Goal: Book appointment/travel/reservation

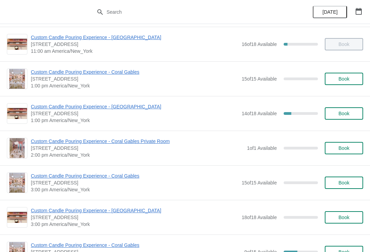
scroll to position [104, 0]
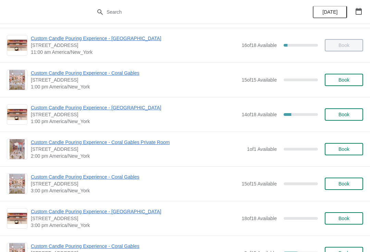
click at [43, 76] on span "Custom Candle Pouring Experience - Coral Gables" at bounding box center [134, 72] width 207 height 7
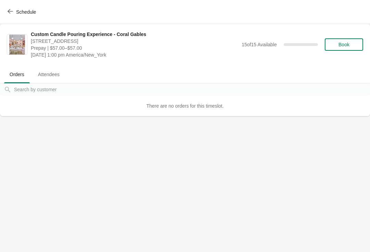
click at [362, 43] on button "Book" at bounding box center [344, 44] width 38 height 12
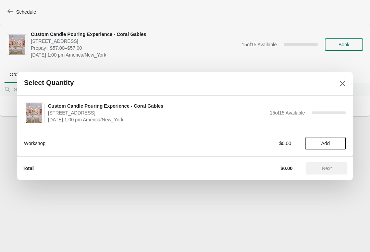
click at [329, 144] on span "Add" at bounding box center [325, 142] width 9 height 5
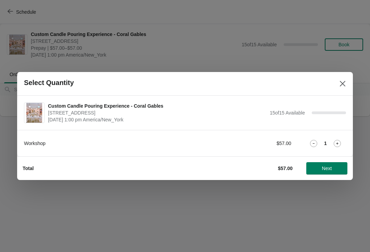
click at [335, 141] on icon at bounding box center [336, 143] width 7 height 7
click at [314, 144] on icon at bounding box center [313, 143] width 7 height 7
click at [332, 169] on span "Next" at bounding box center [327, 167] width 30 height 5
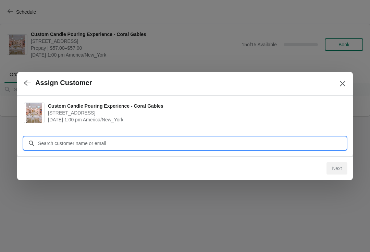
click at [311, 141] on input "Customer" at bounding box center [192, 143] width 308 height 12
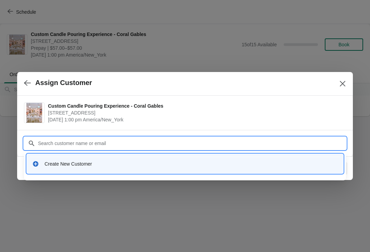
click at [49, 164] on div "Create New Customer" at bounding box center [191, 163] width 293 height 7
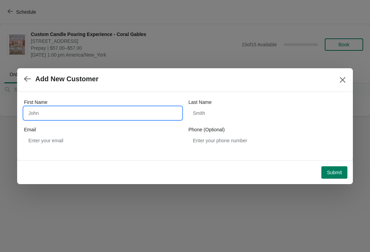
click at [42, 117] on input "First Name" at bounding box center [102, 113] width 157 height 12
type input "l"
type input "Lele"
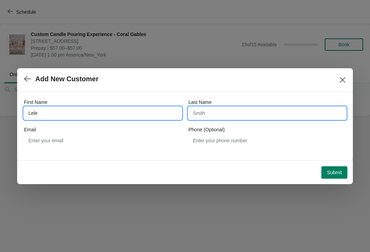
click at [278, 116] on input "Last Name" at bounding box center [266, 113] width 157 height 12
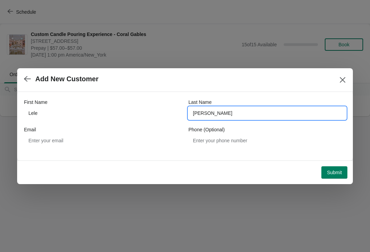
type input "Ferreira"
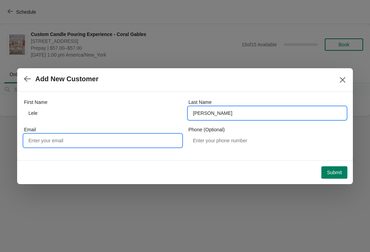
click at [145, 142] on input "Email" at bounding box center [102, 140] width 157 height 12
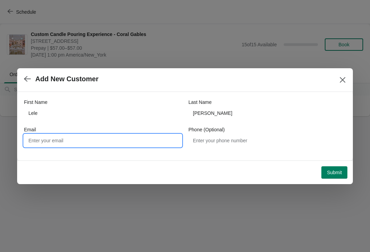
type input "L"
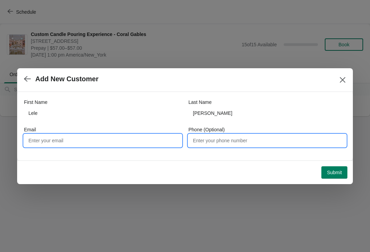
click at [283, 135] on input "Phone (Optional)" at bounding box center [266, 140] width 157 height 12
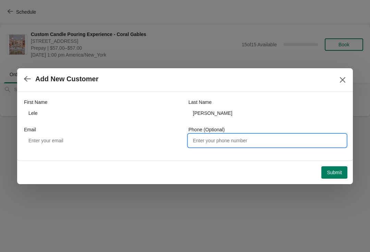
click at [337, 170] on span "Submit" at bounding box center [334, 171] width 15 height 5
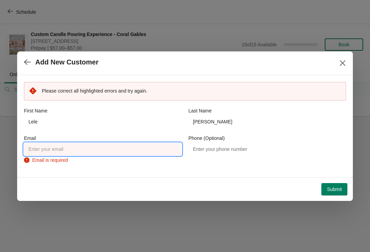
click at [42, 149] on input "Email" at bounding box center [102, 149] width 157 height 12
click at [334, 186] on span "Submit" at bounding box center [334, 188] width 15 height 5
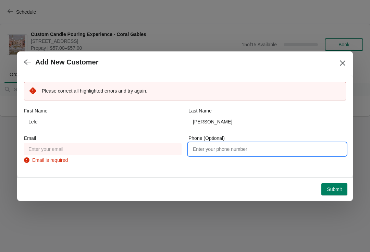
click at [258, 150] on input "Phone (Optional)" at bounding box center [266, 149] width 157 height 12
click at [328, 185] on button "Submit" at bounding box center [334, 189] width 26 height 12
click at [119, 141] on div "Email" at bounding box center [102, 138] width 157 height 7
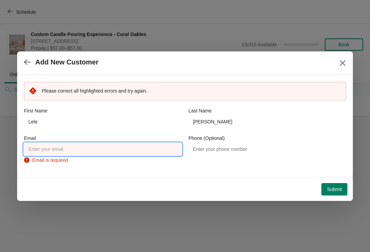
click at [103, 154] on input "Email" at bounding box center [102, 149] width 157 height 12
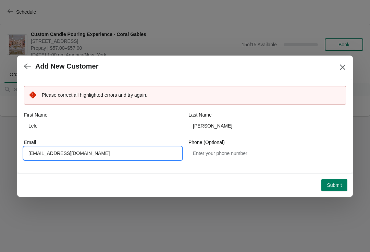
type input "Lelefs31@gmail.com"
click at [324, 188] on button "Submit" at bounding box center [334, 185] width 26 height 12
